Goal: Task Accomplishment & Management: Use online tool/utility

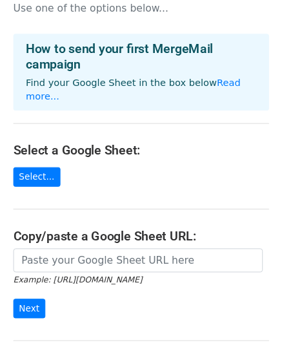
scroll to position [19, 0]
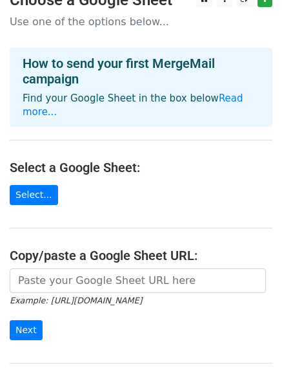
click at [38, 192] on main "Choose a Google Sheet Use one of the options below... How to send your first Me…" at bounding box center [141, 200] width 282 height 418
click at [34, 185] on link "Select..." at bounding box center [34, 195] width 48 height 20
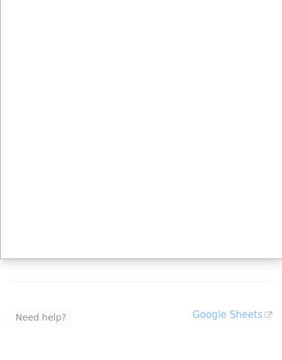
scroll to position [0, 0]
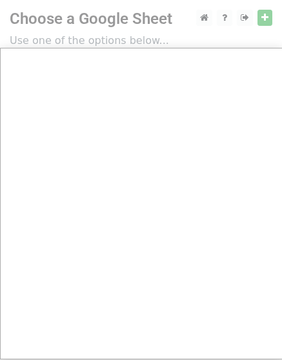
click at [260, 19] on div at bounding box center [141, 259] width 282 height 518
click at [244, 19] on div at bounding box center [141, 259] width 282 height 518
drag, startPoint x: 101, startPoint y: 40, endPoint x: 98, endPoint y: 50, distance: 11.0
click at [101, 40] on div at bounding box center [141, 259] width 282 height 518
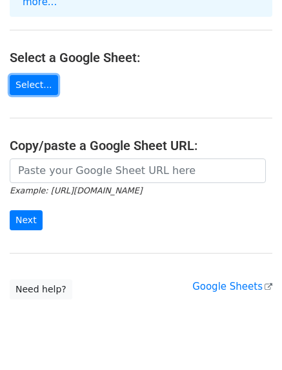
scroll to position [129, 0]
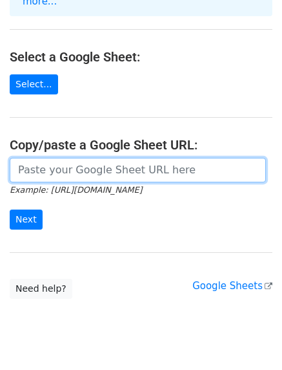
click at [95, 162] on input "url" at bounding box center [138, 170] width 257 height 25
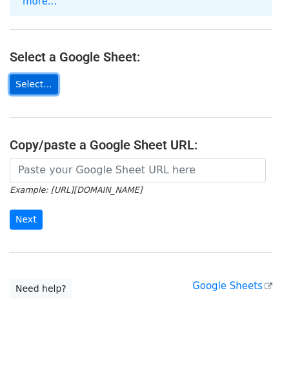
click at [44, 74] on link "Select..." at bounding box center [34, 84] width 48 height 20
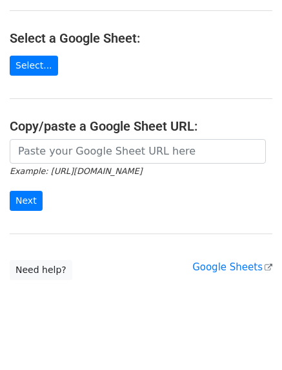
scroll to position [106, 0]
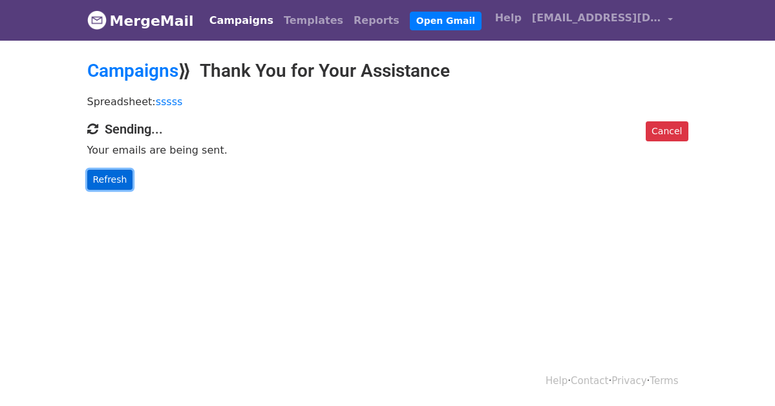
click at [87, 181] on link "Refresh" at bounding box center [110, 180] width 46 height 20
click at [0, 0] on span "Daily emails left: 50" at bounding box center [0, 0] width 0 height 0
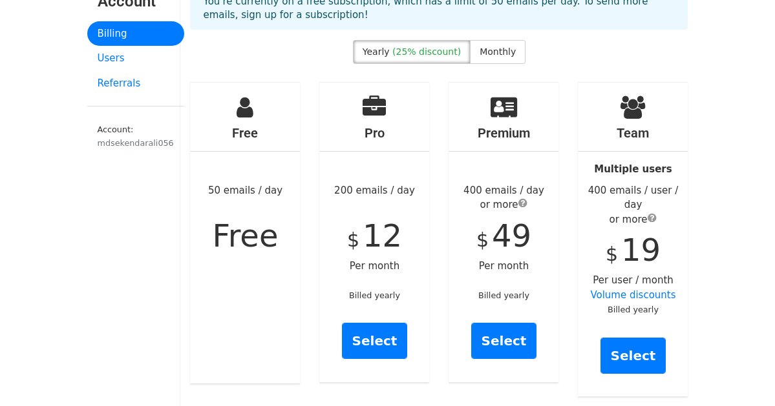
scroll to position [65, 0]
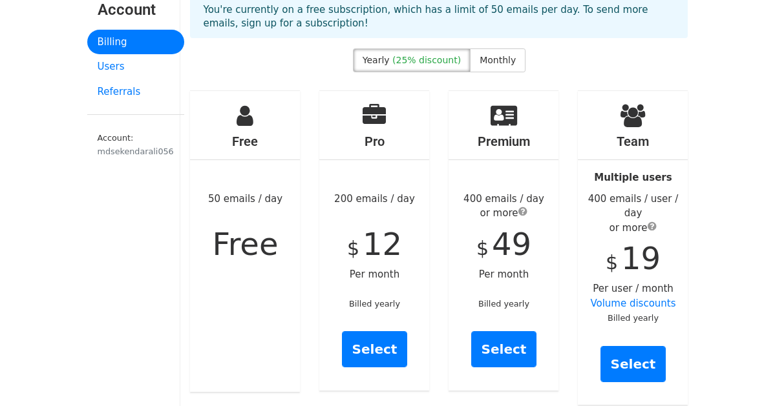
click at [229, 112] on div "Free 50 emails / day Free" at bounding box center [245, 241] width 110 height 301
click at [229, 255] on div "Free 50 emails / day Free" at bounding box center [245, 241] width 110 height 301
click at [231, 235] on span "Free" at bounding box center [246, 244] width 66 height 36
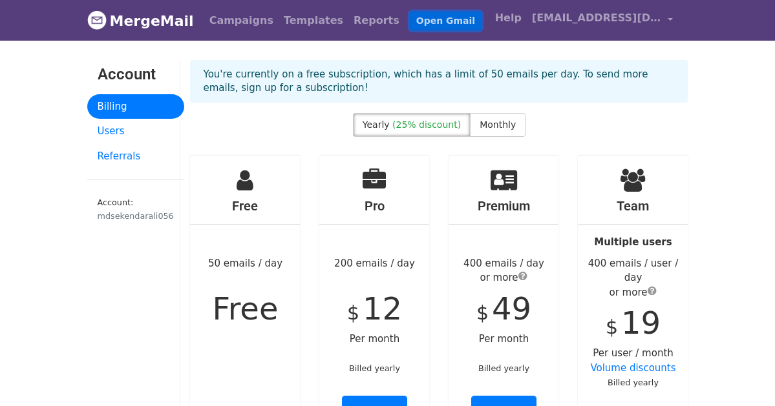
click at [410, 26] on link "Open Gmail" at bounding box center [446, 21] width 72 height 19
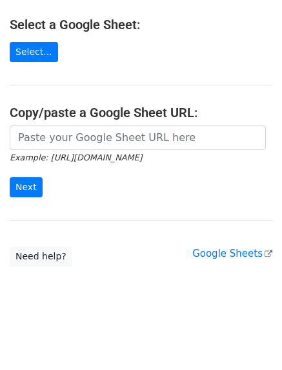
scroll to position [5, 0]
